Goal: Check status: Check status

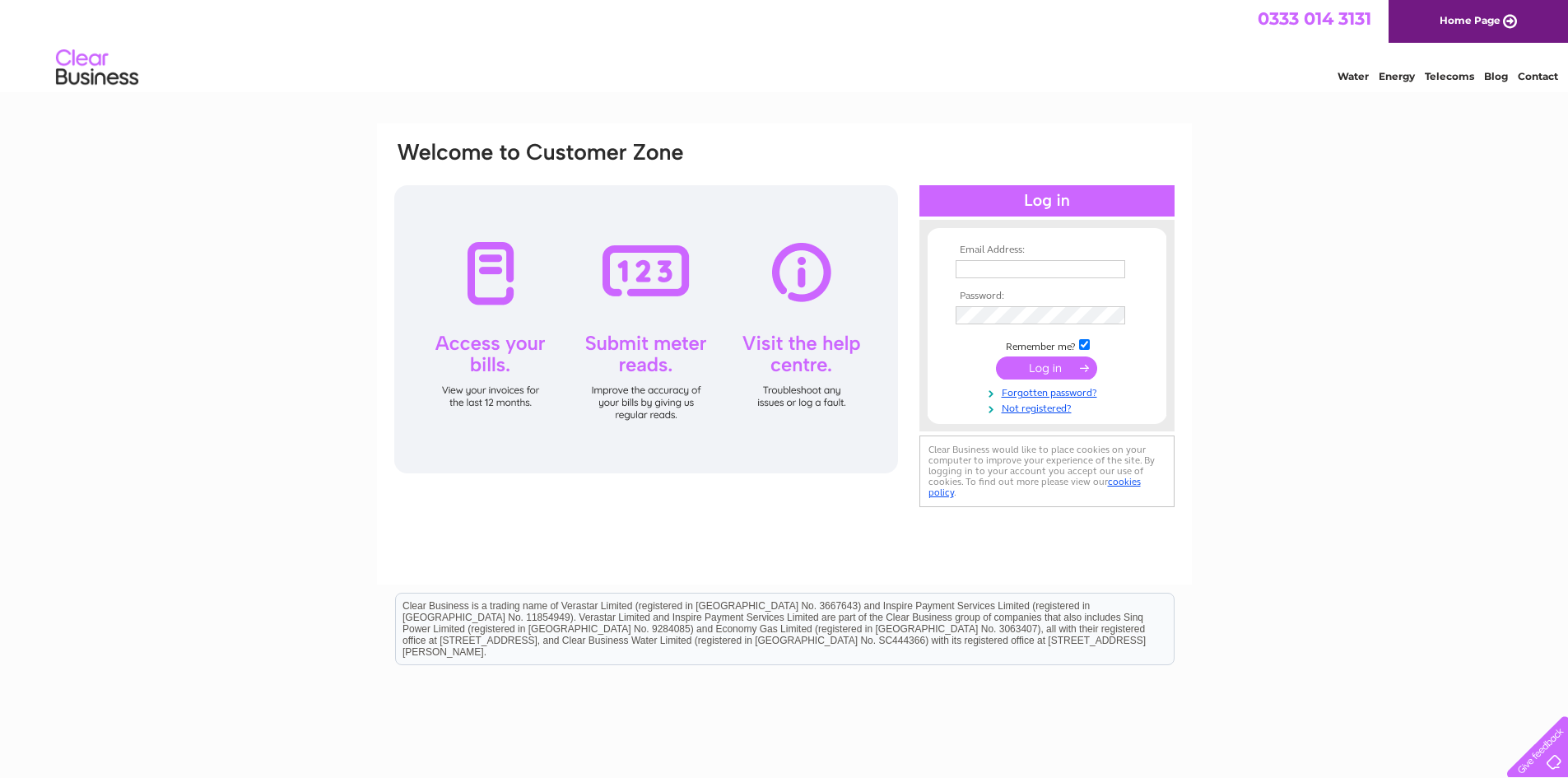
type input "hunterrepairs@aol.com"
click at [1054, 366] on input "submit" at bounding box center [1046, 367] width 102 height 23
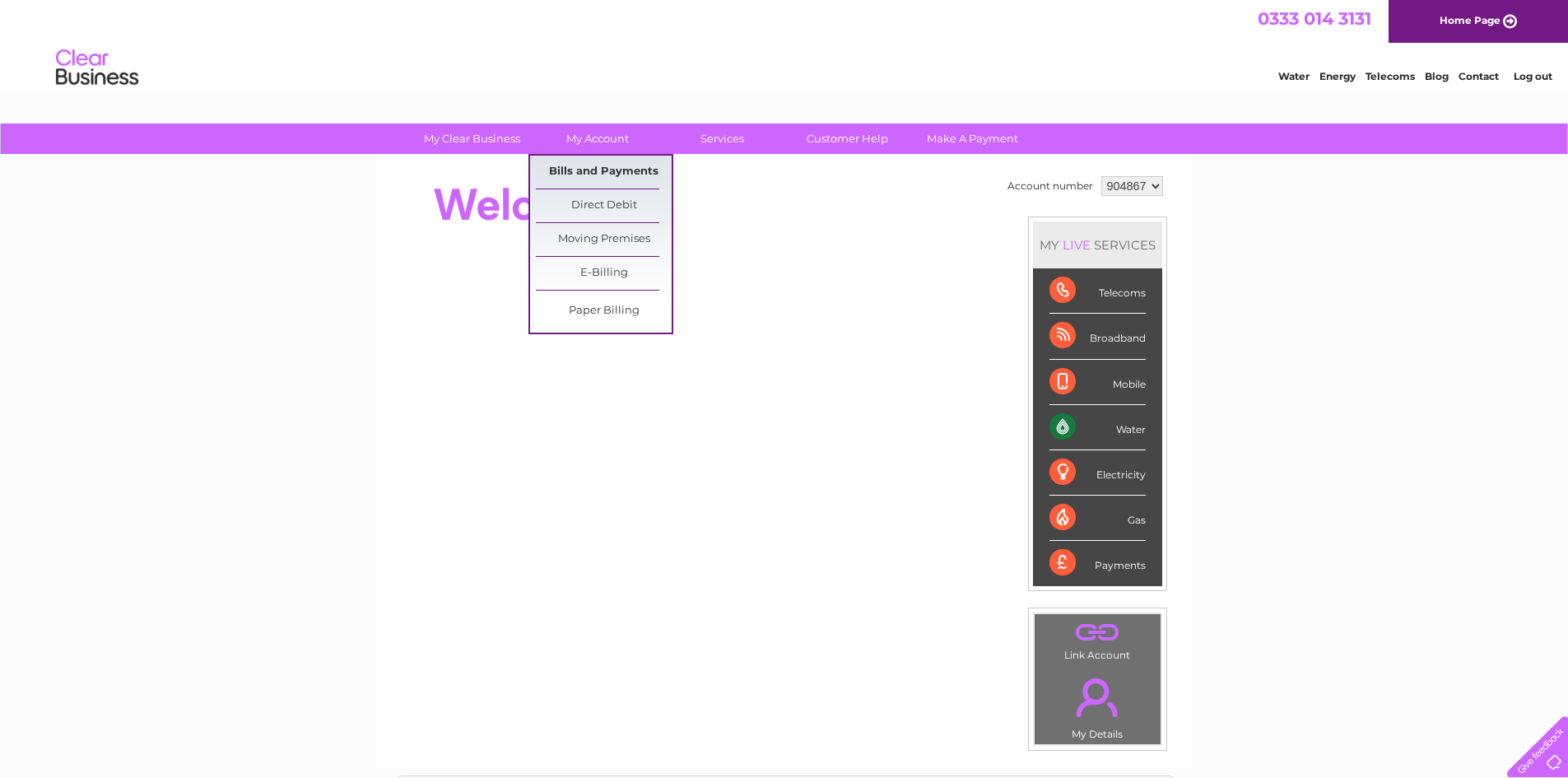
click at [582, 171] on link "Bills and Payments" at bounding box center [603, 172] width 136 height 33
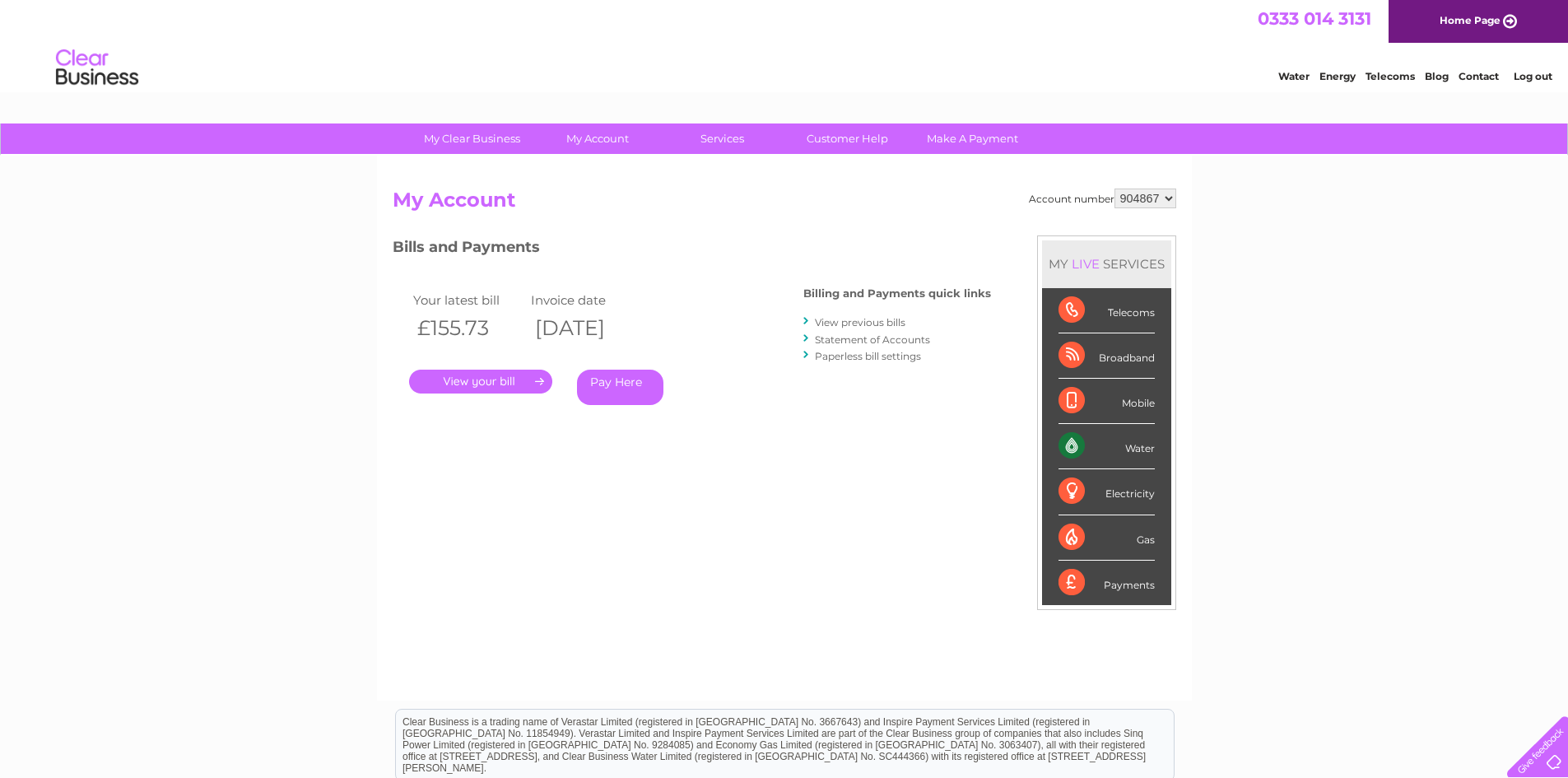
click at [501, 383] on link "." at bounding box center [481, 382] width 143 height 24
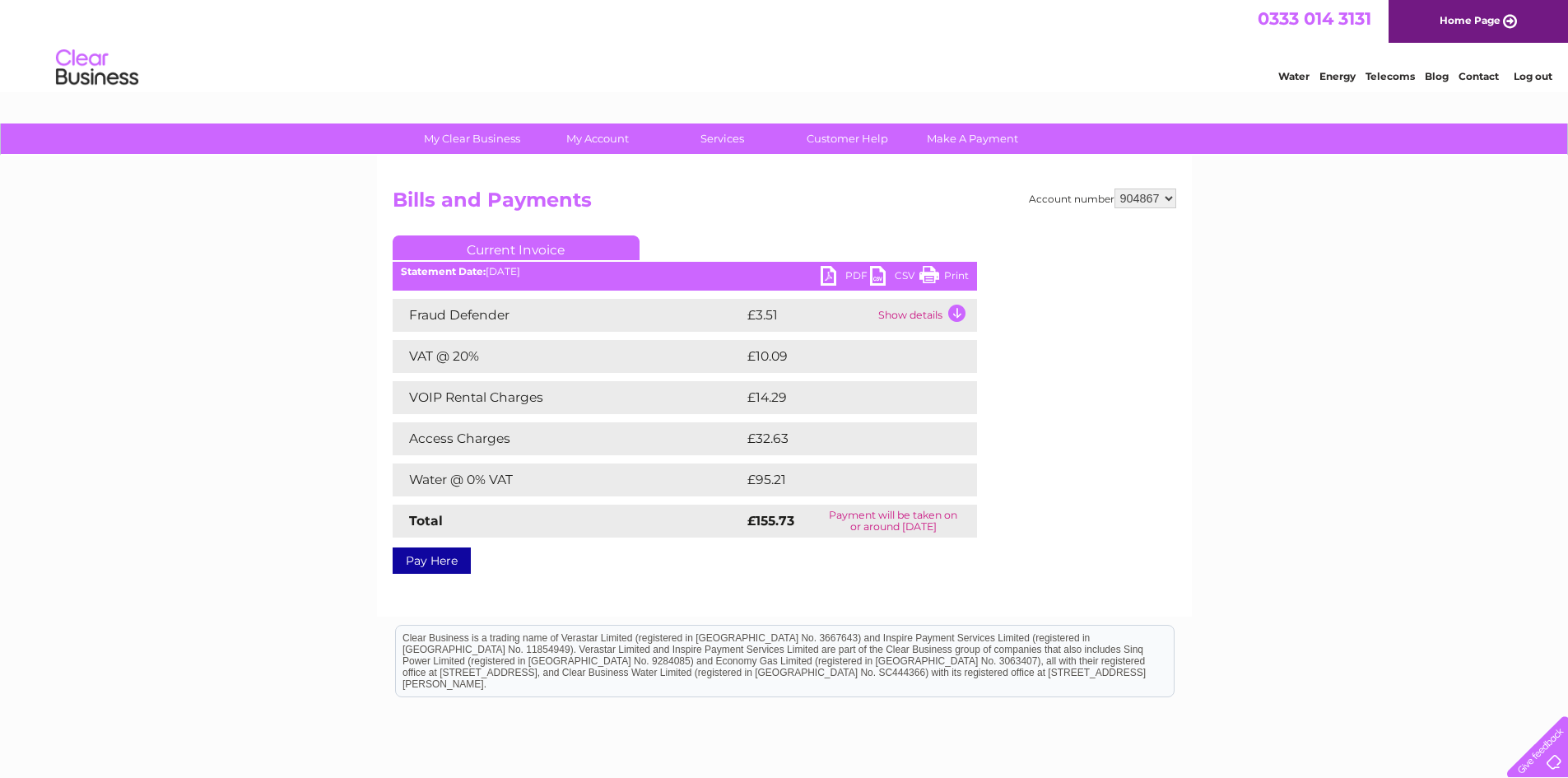
click at [846, 273] on link "PDF" at bounding box center [845, 278] width 50 height 24
click at [1531, 75] on link "Log out" at bounding box center [1532, 76] width 38 height 12
